Goal: Information Seeking & Learning: Find specific page/section

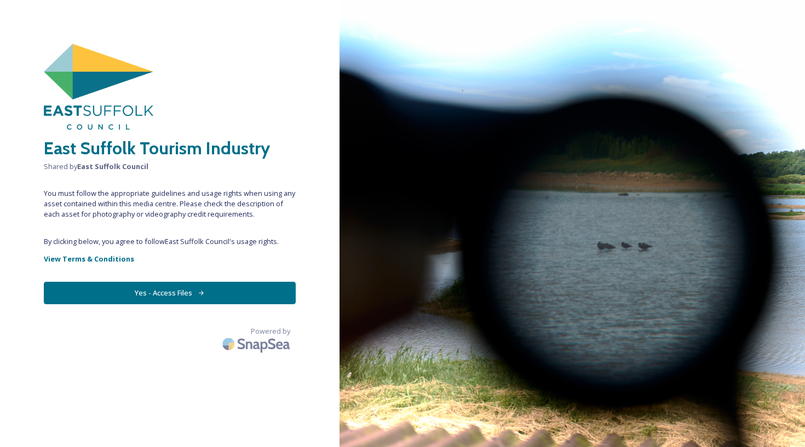
click at [175, 291] on button "Yes - Access Files" at bounding box center [170, 293] width 252 height 22
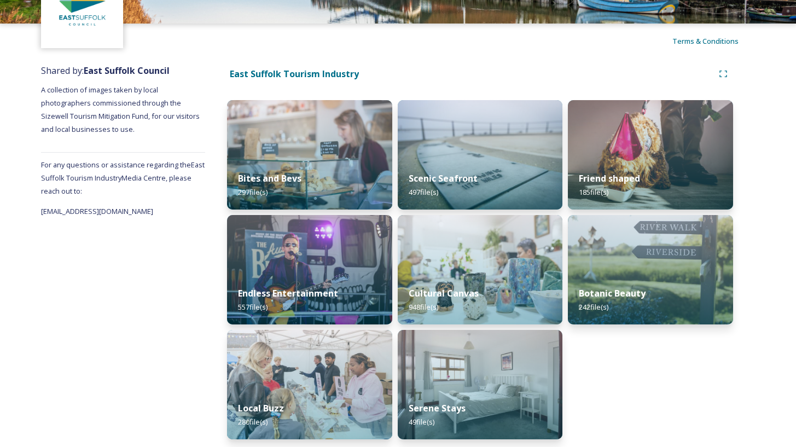
scroll to position [78, 0]
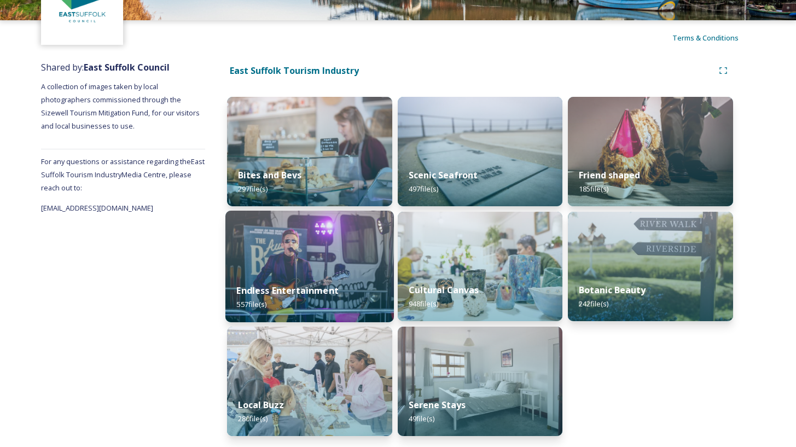
click at [287, 288] on strong "Endless Entertainment" at bounding box center [287, 291] width 102 height 12
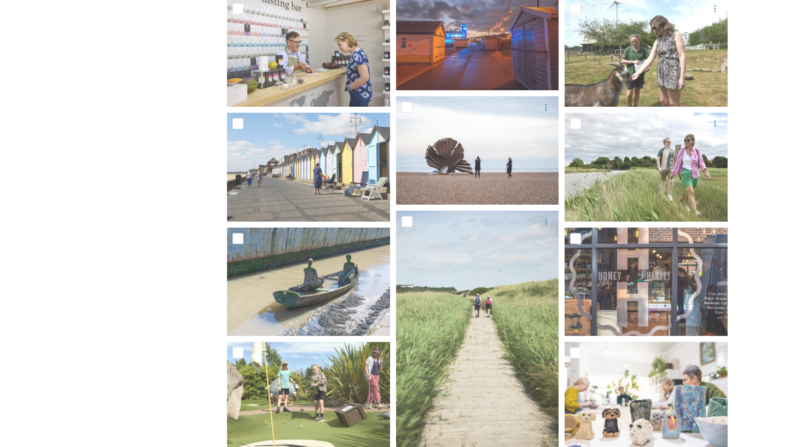
scroll to position [8281, 0]
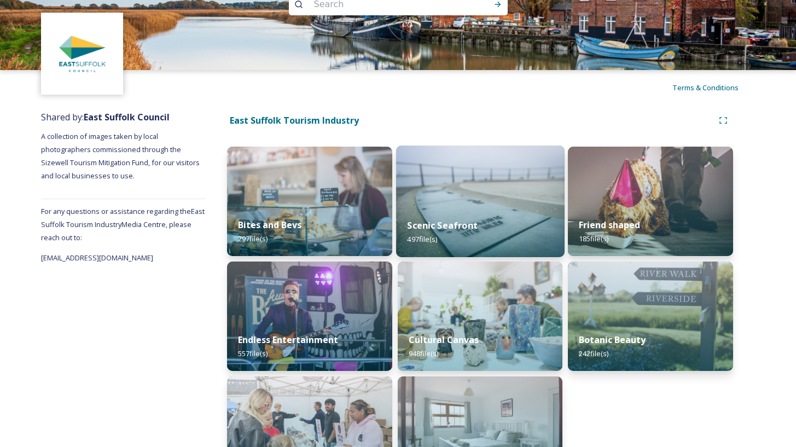
scroll to position [78, 0]
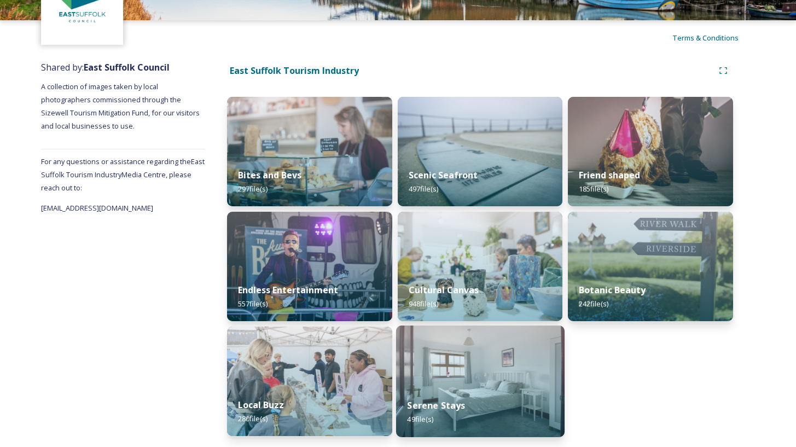
click at [471, 382] on img at bounding box center [480, 382] width 169 height 112
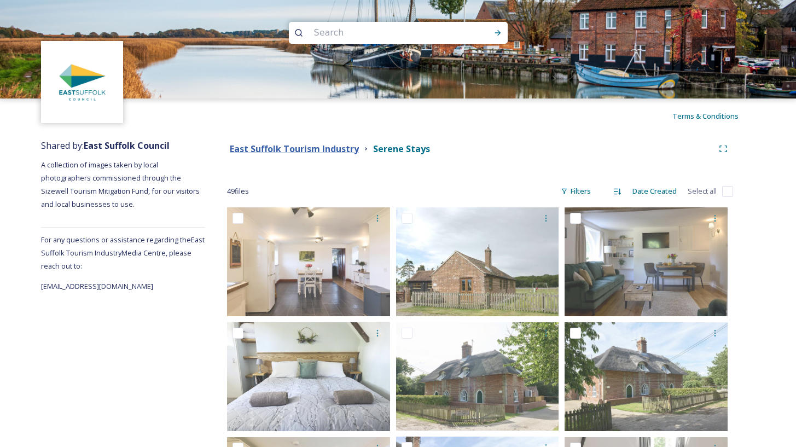
click at [340, 149] on strong "East Suffolk Tourism Industry" at bounding box center [294, 149] width 129 height 12
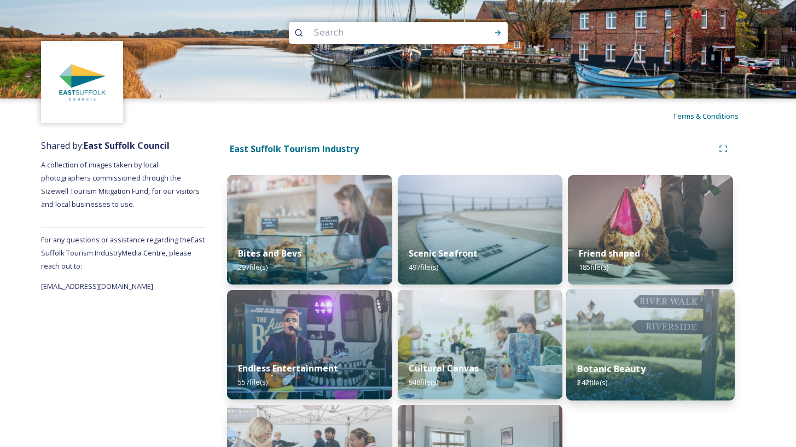
scroll to position [78, 0]
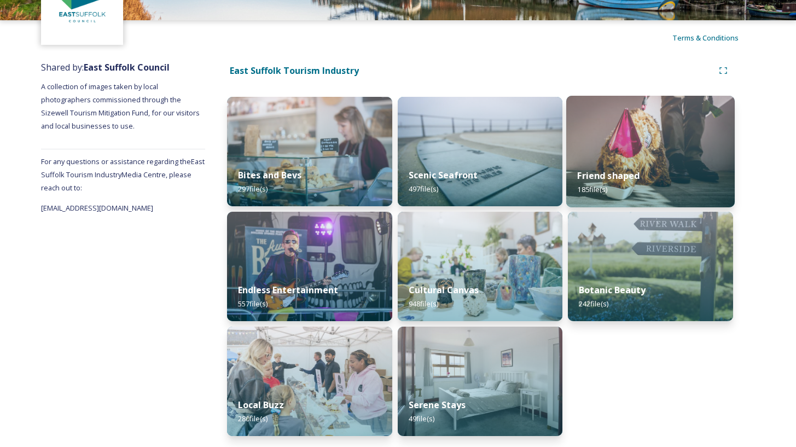
click at [665, 154] on img at bounding box center [650, 152] width 169 height 112
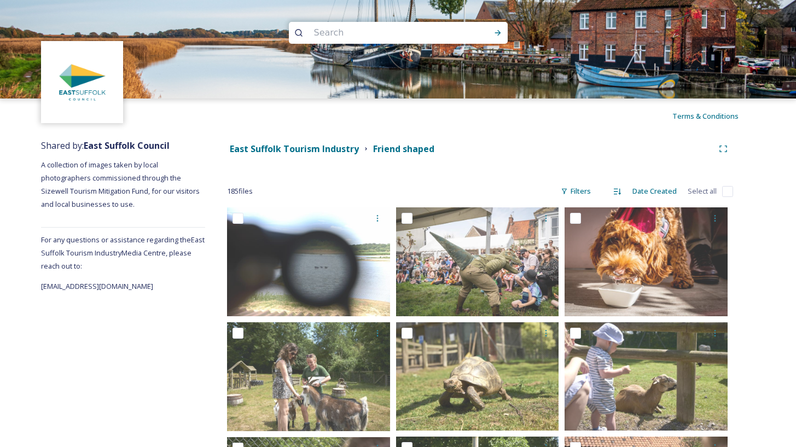
click at [331, 31] on input at bounding box center [384, 33] width 150 height 24
type input "food"
click at [501, 33] on icon at bounding box center [498, 32] width 9 height 9
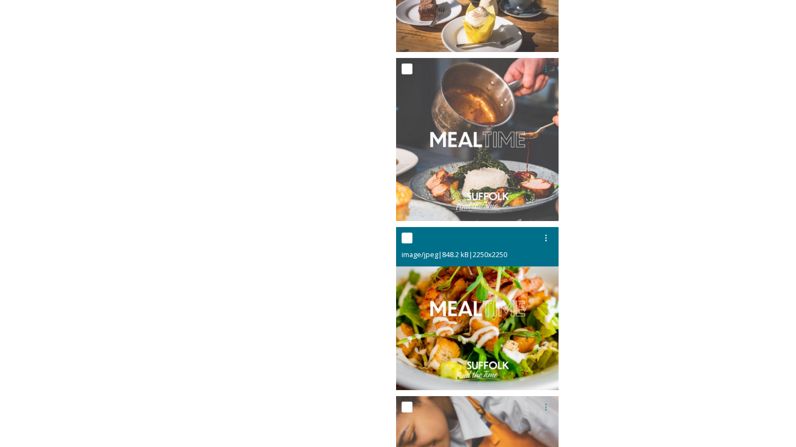
scroll to position [11342, 0]
